Goal: Check status: Check status

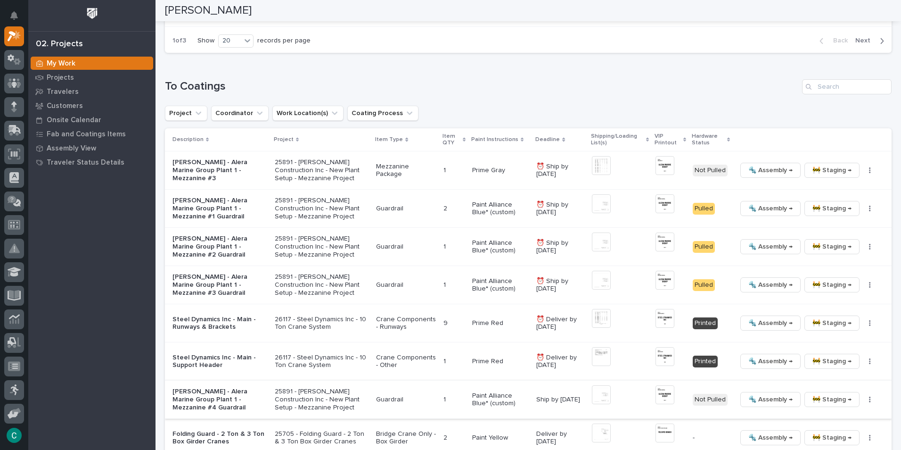
scroll to position [943, 0]
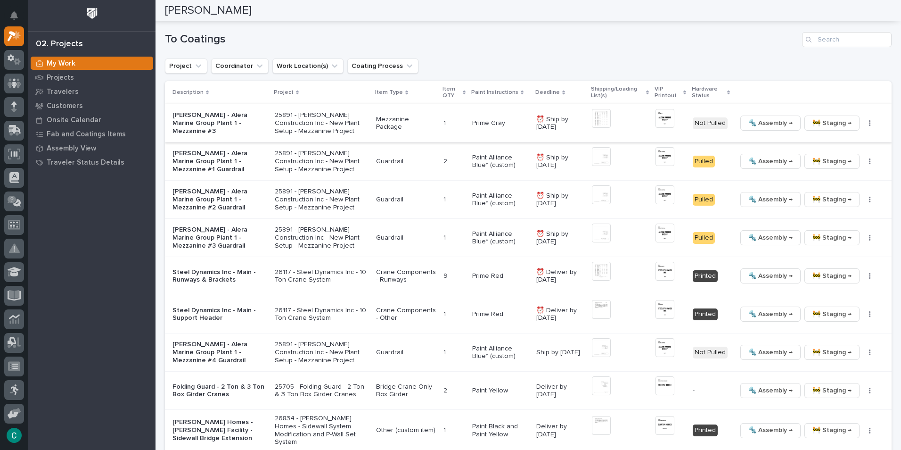
click at [596, 118] on img at bounding box center [601, 118] width 19 height 19
click at [602, 115] on img at bounding box center [601, 118] width 19 height 19
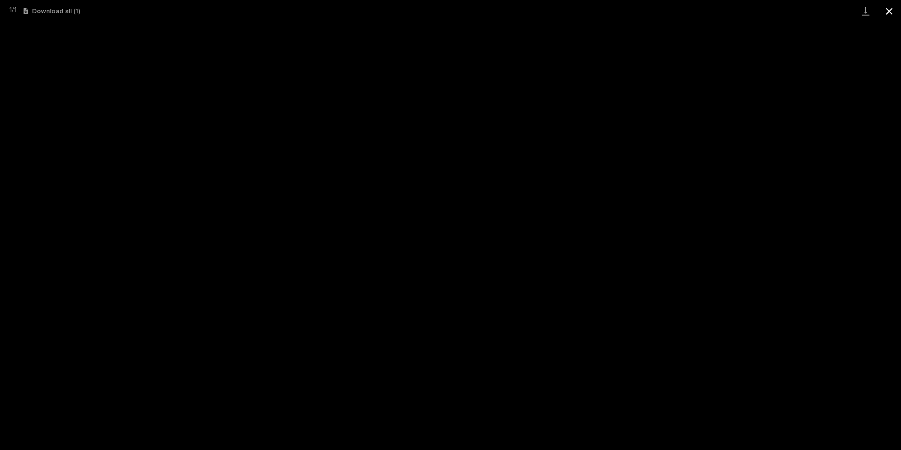
click at [890, 11] on button "Close gallery" at bounding box center [890, 11] width 24 height 22
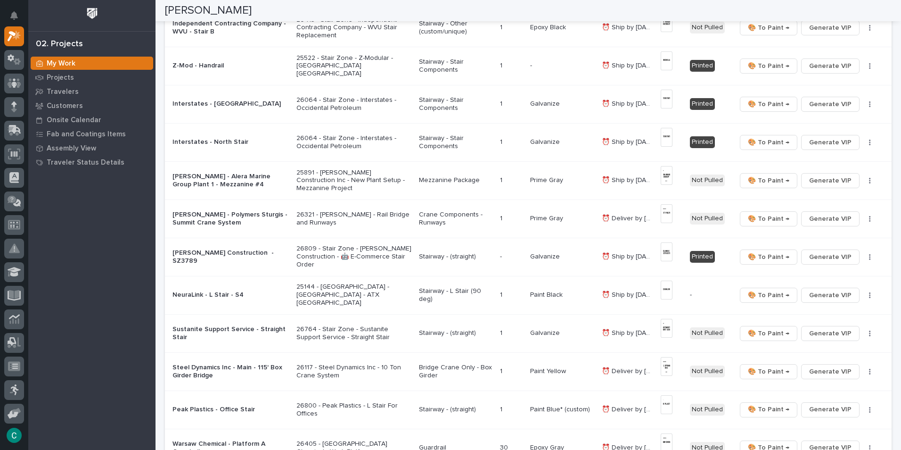
scroll to position [0, 0]
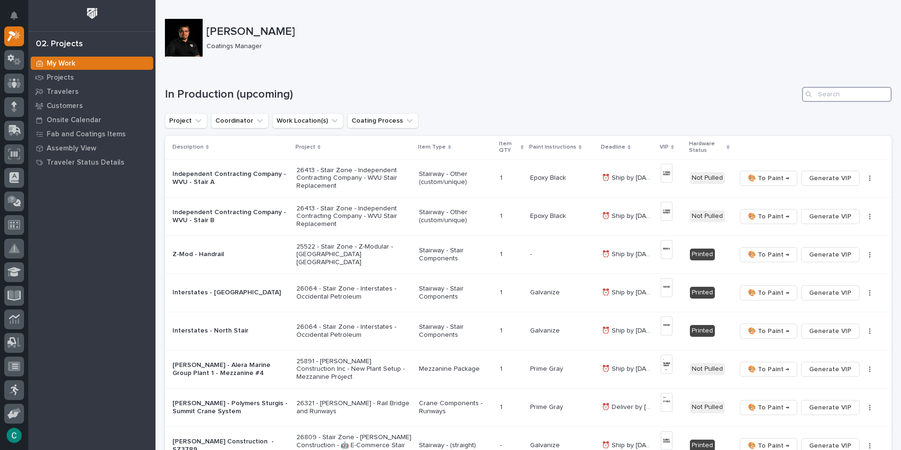
click at [825, 97] on input "Search" at bounding box center [847, 94] width 90 height 15
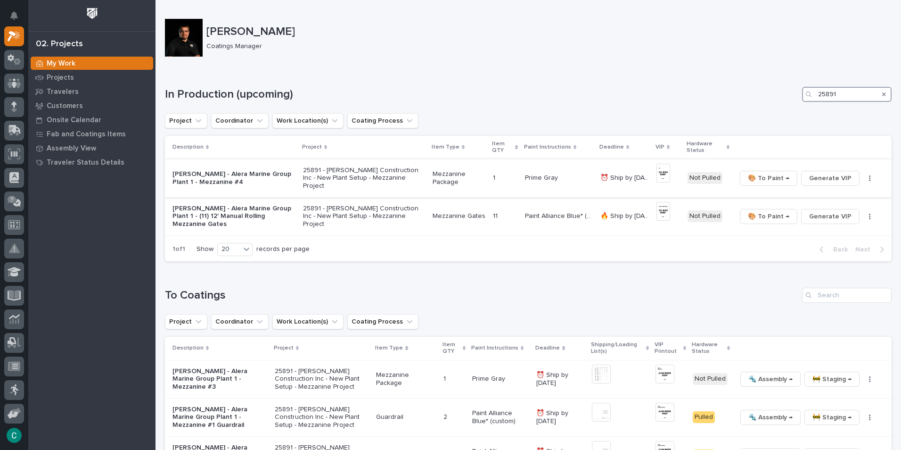
type input "25891"
click at [446, 175] on p "Mezzanine Package" at bounding box center [459, 178] width 53 height 16
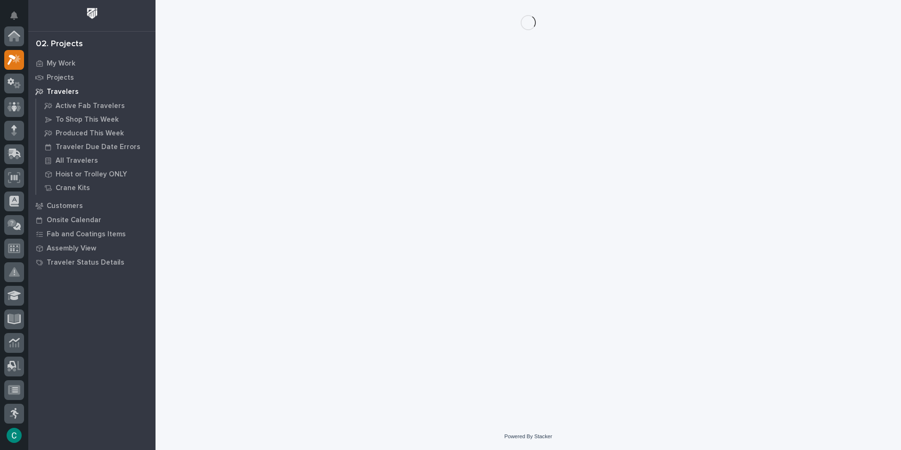
scroll to position [24, 0]
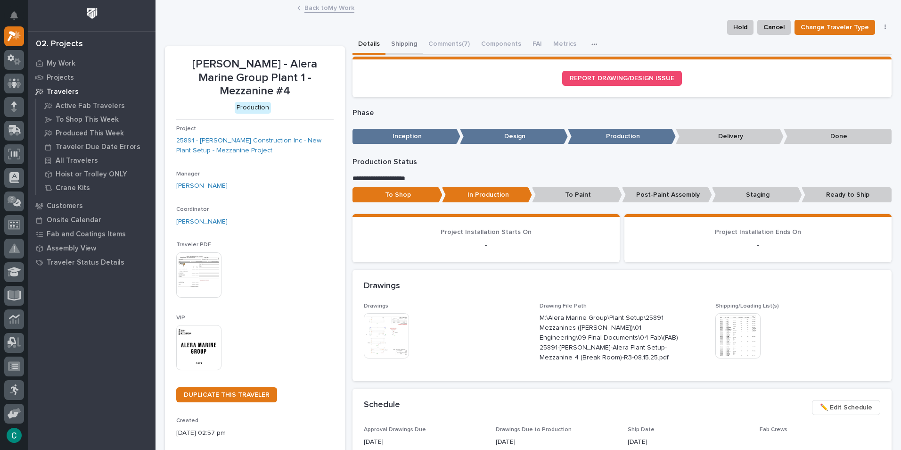
click at [394, 48] on button "Shipping" at bounding box center [404, 45] width 37 height 20
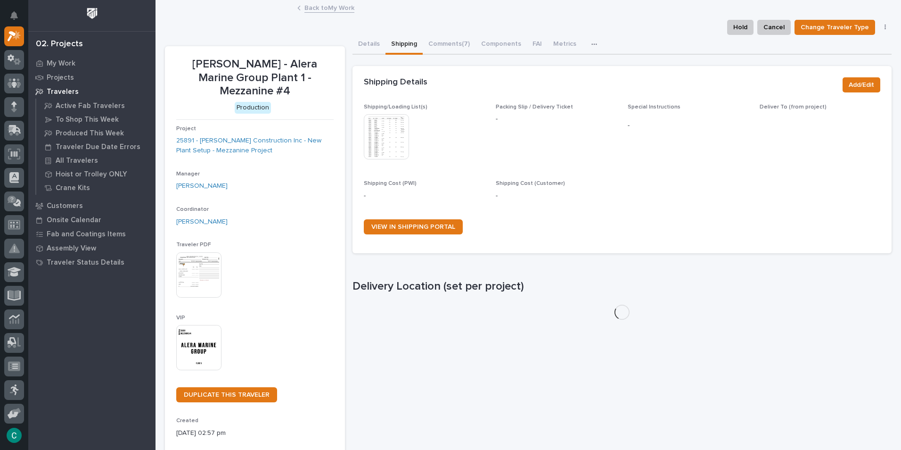
click at [404, 132] on img at bounding box center [386, 136] width 45 height 45
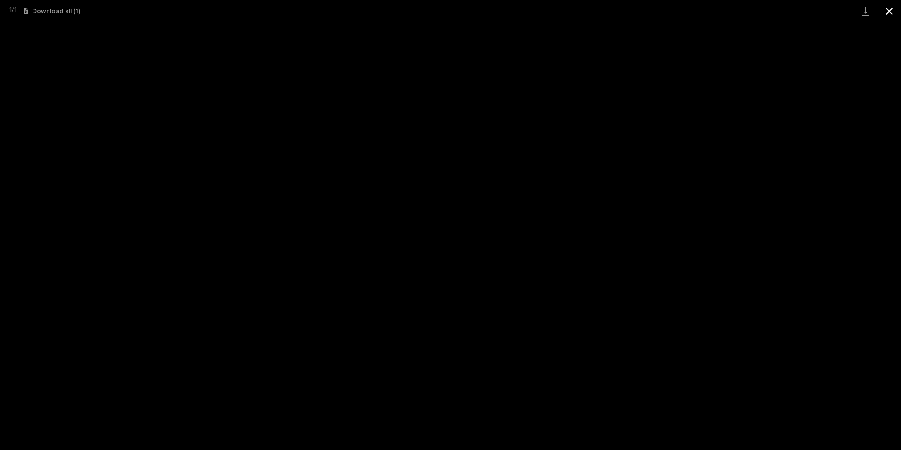
click at [891, 11] on button "Close gallery" at bounding box center [890, 11] width 24 height 22
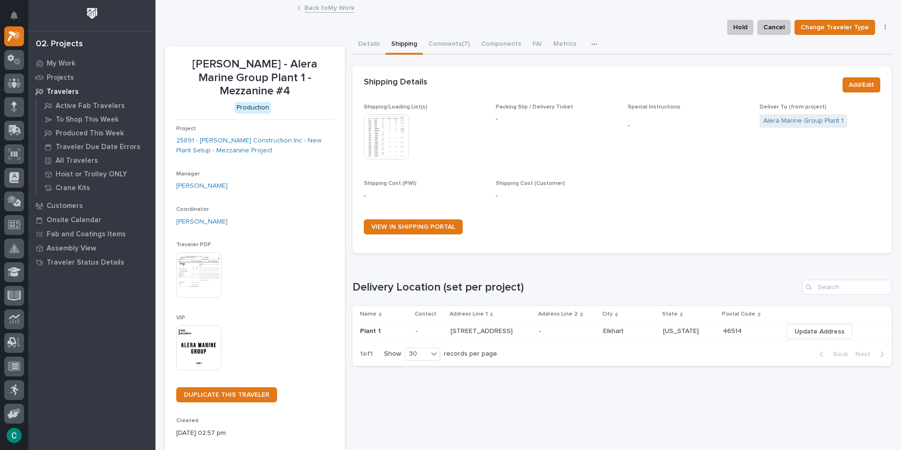
click at [324, 6] on link "Back to My Work" at bounding box center [330, 7] width 50 height 11
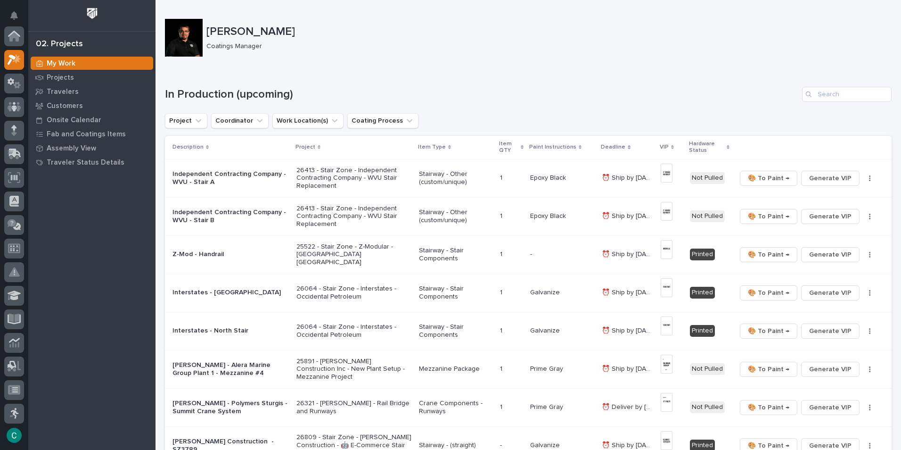
scroll to position [24, 0]
click at [822, 91] on input "Search" at bounding box center [847, 94] width 90 height 15
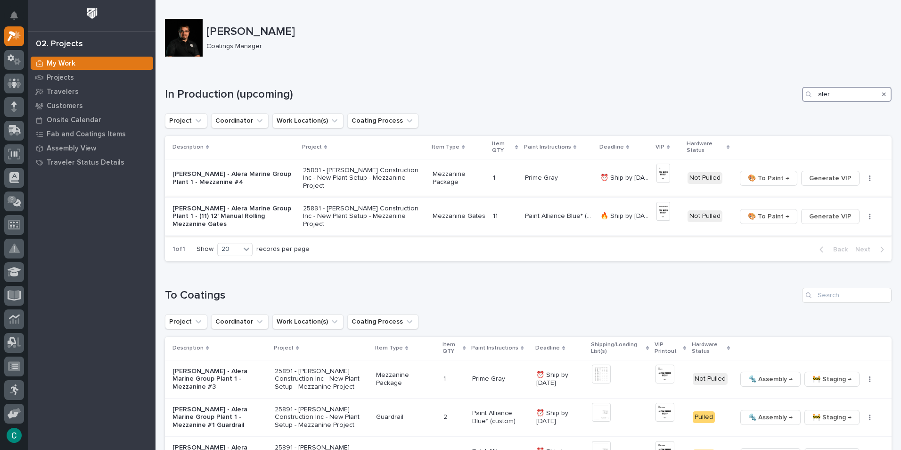
type input "aler"
click at [449, 215] on p "Mezzanine Gates" at bounding box center [459, 216] width 53 height 8
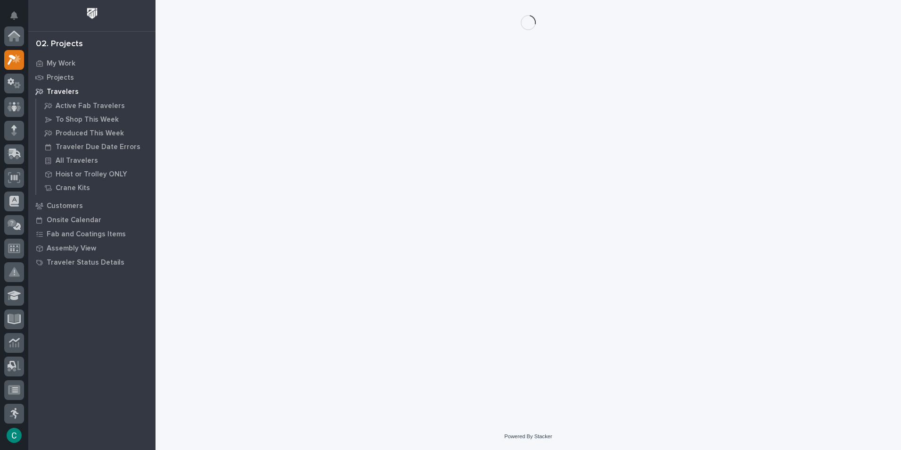
scroll to position [24, 0]
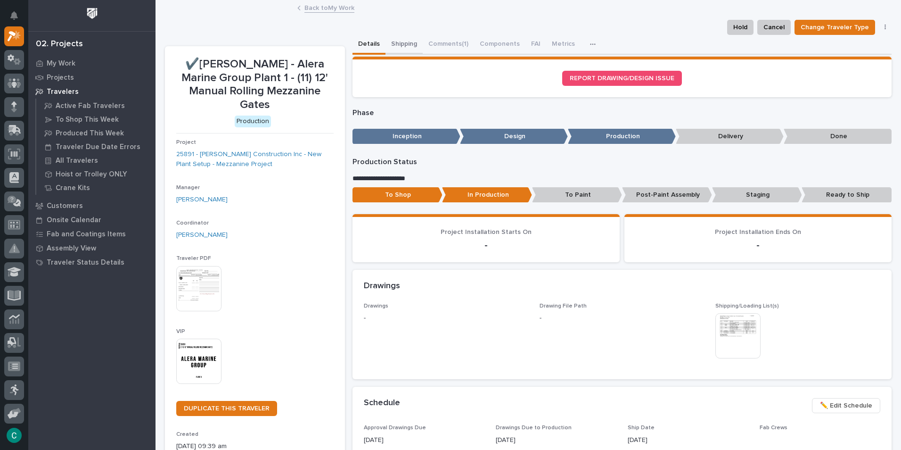
click at [400, 41] on button "Shipping" at bounding box center [404, 45] width 37 height 20
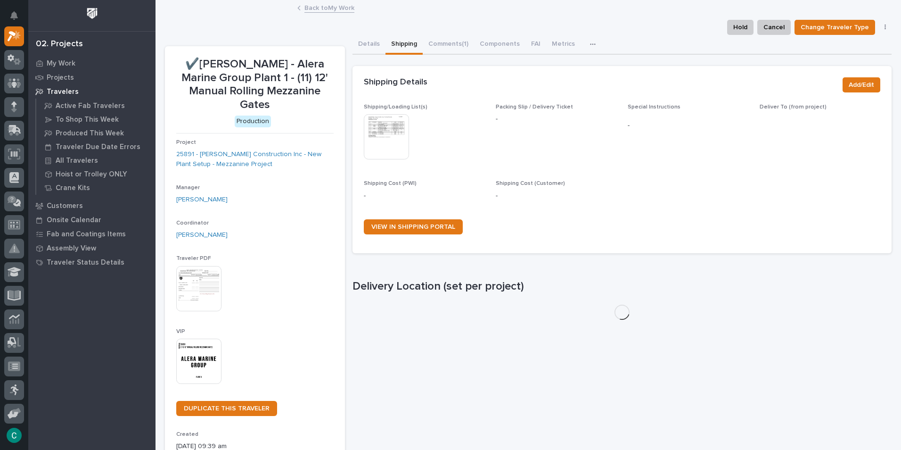
click at [381, 146] on img at bounding box center [386, 136] width 45 height 45
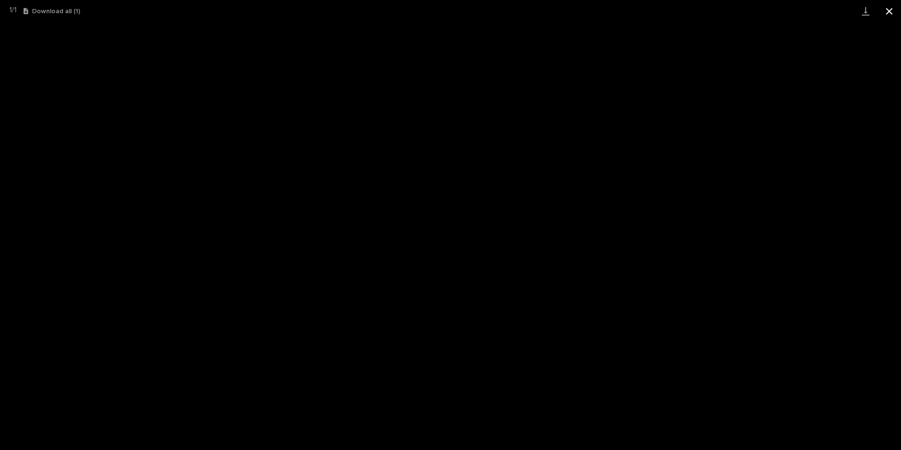
click at [887, 13] on button "Close gallery" at bounding box center [890, 11] width 24 height 22
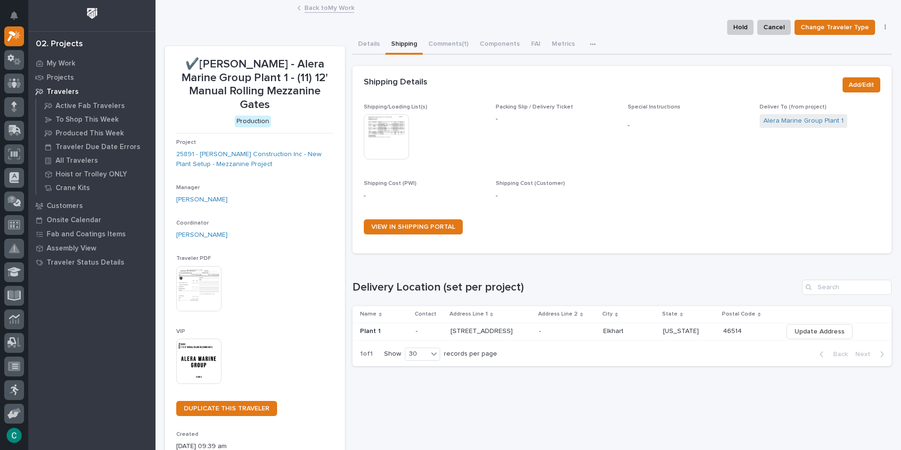
click at [329, 5] on link "Back to My Work" at bounding box center [330, 7] width 50 height 11
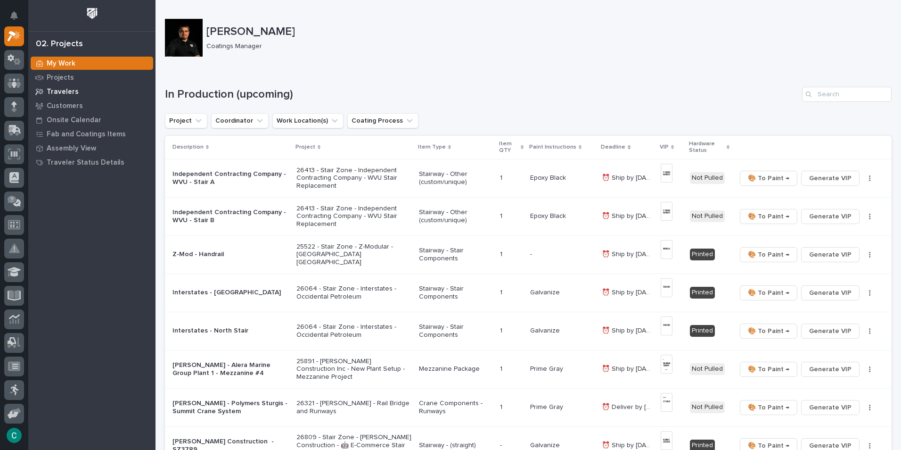
click at [68, 89] on p "Travelers" at bounding box center [63, 92] width 32 height 8
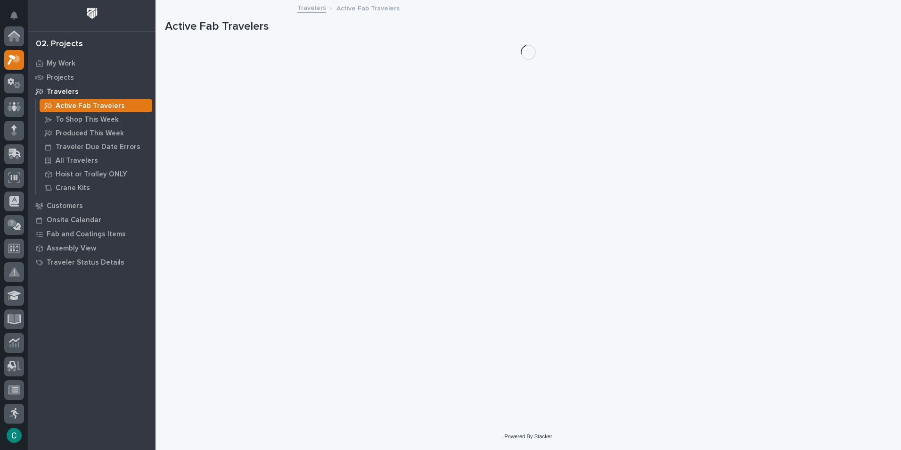
scroll to position [24, 0]
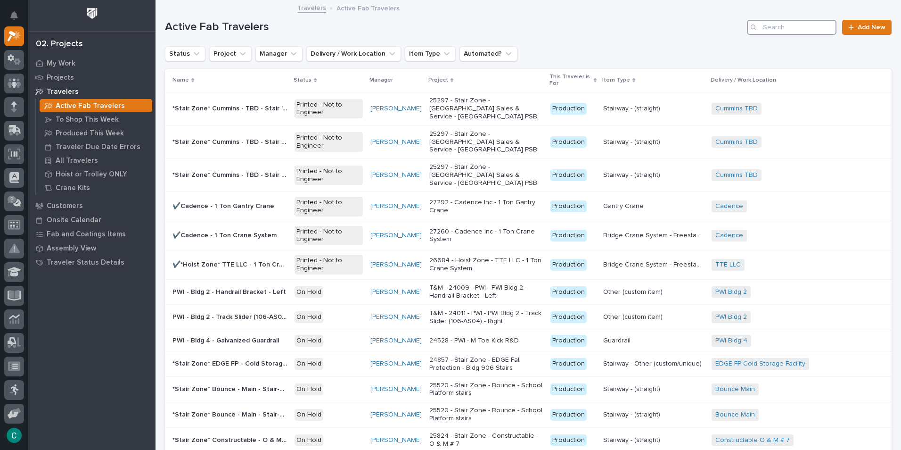
click at [784, 33] on input "Search" at bounding box center [792, 27] width 90 height 15
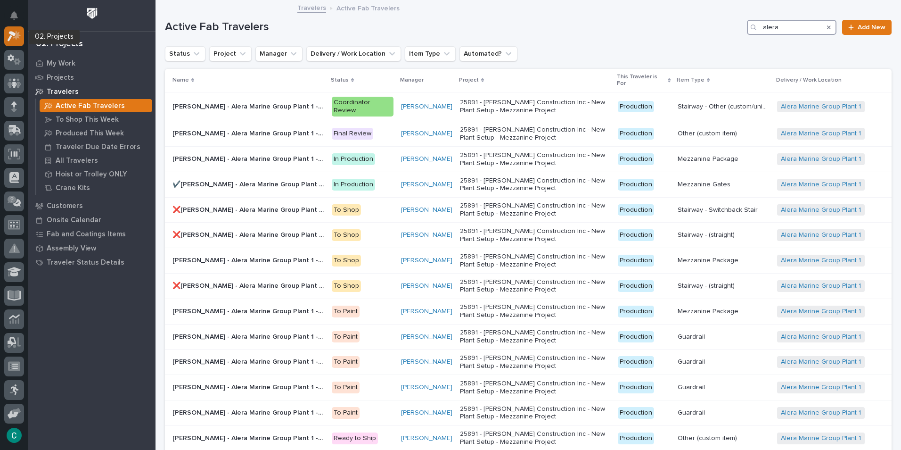
type input "alera"
click at [9, 41] on icon at bounding box center [15, 36] width 14 height 11
